Goal: Navigation & Orientation: Find specific page/section

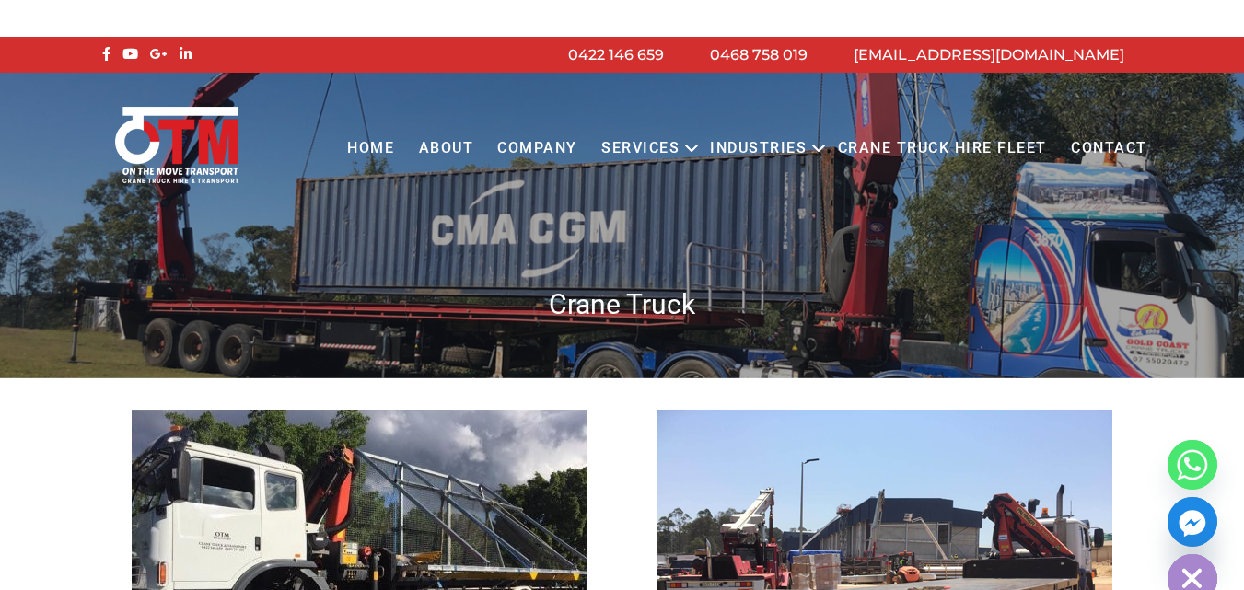
click at [1103, 151] on link "Contact" at bounding box center [1109, 148] width 100 height 51
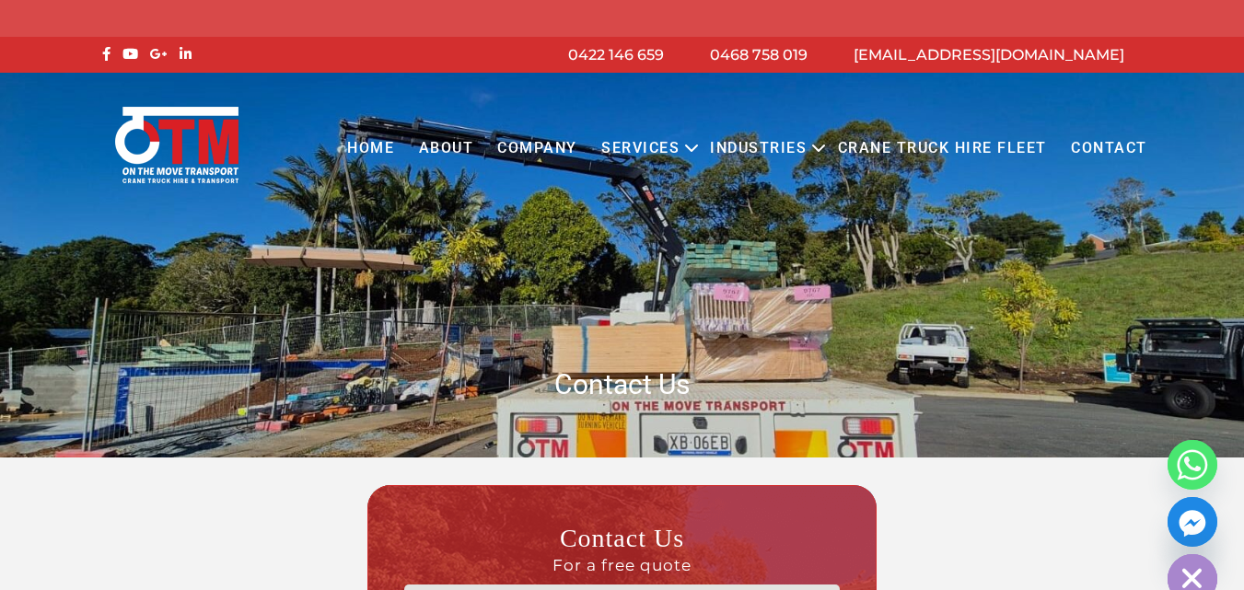
scroll to position [1539, 0]
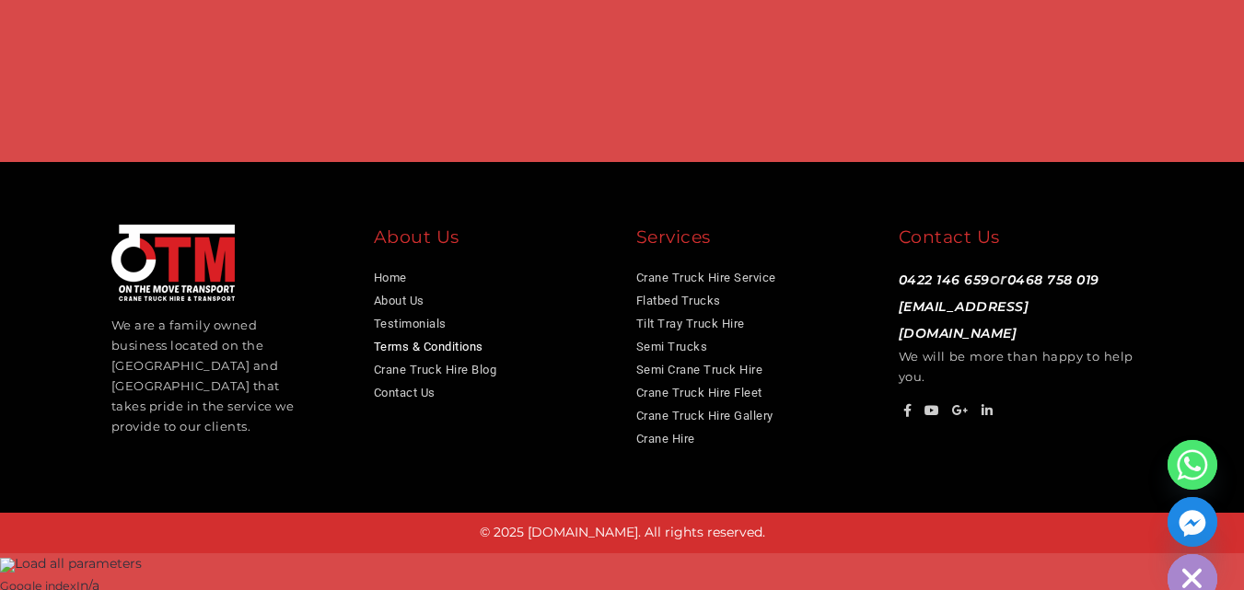
click at [444, 352] on link "Terms & Conditions" at bounding box center [429, 347] width 110 height 14
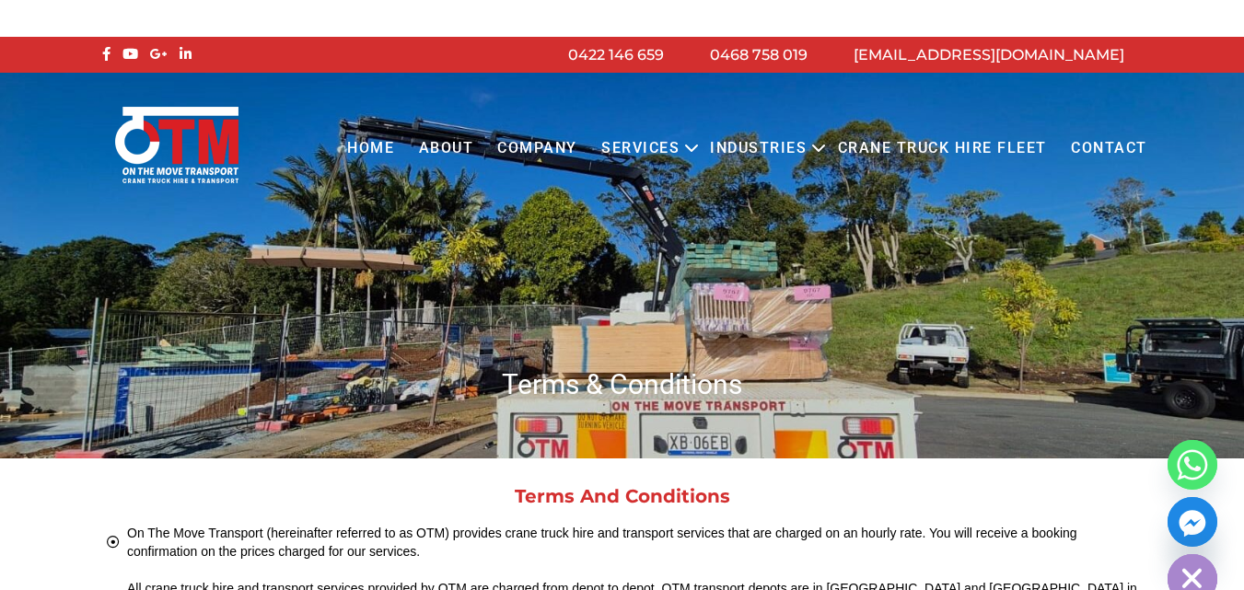
scroll to position [2629, 0]
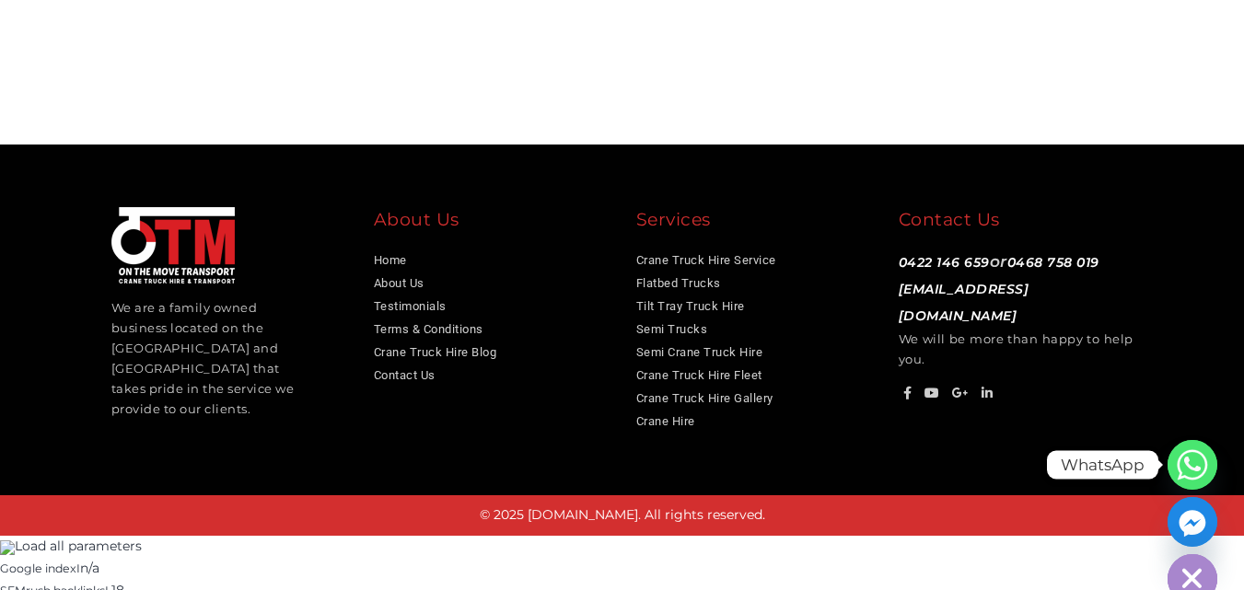
click at [1184, 461] on circle "Whatsapp" at bounding box center [1192, 465] width 50 height 50
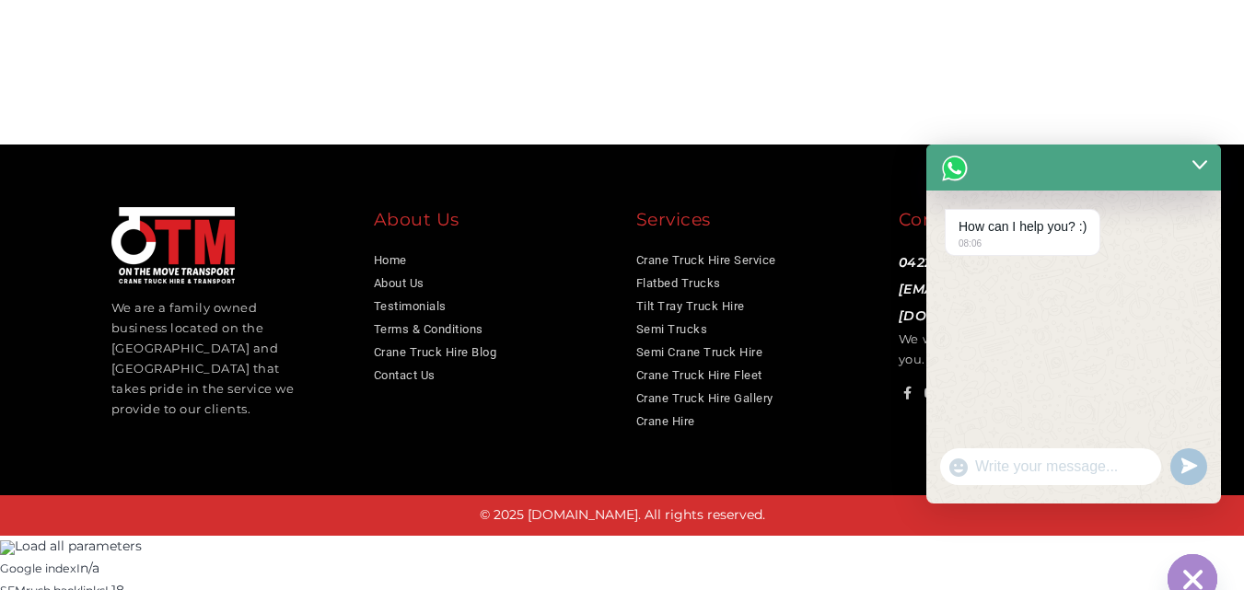
click at [1179, 471] on icon "submit" at bounding box center [1188, 466] width 18 height 18
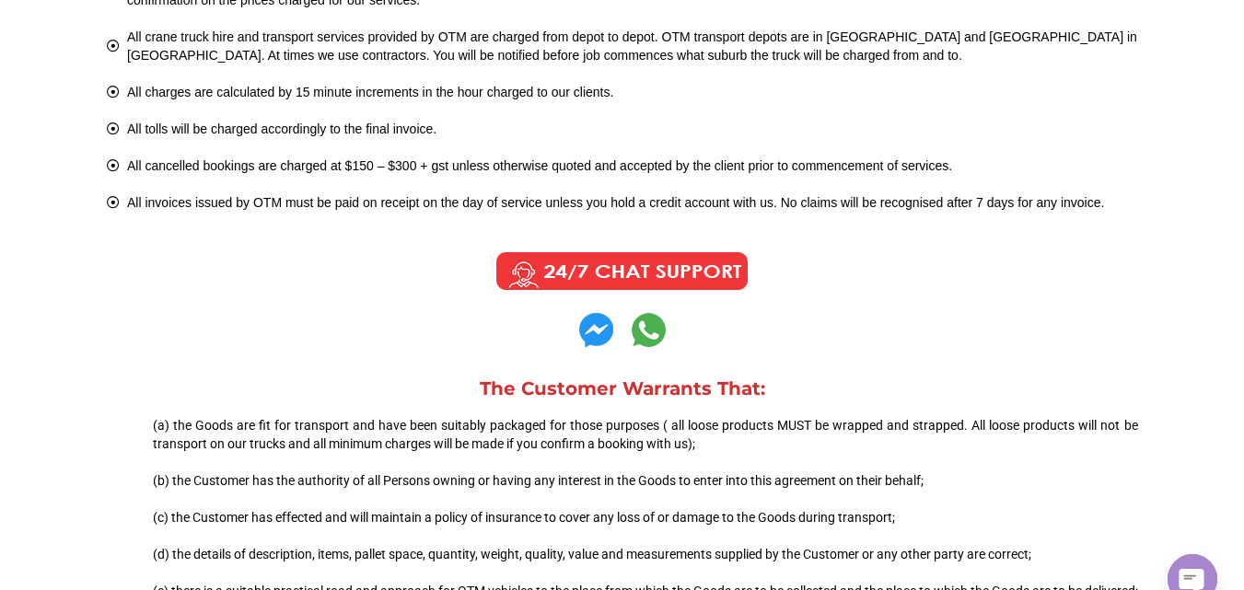
scroll to position [552, 0]
